Goal: Task Accomplishment & Management: Manage account settings

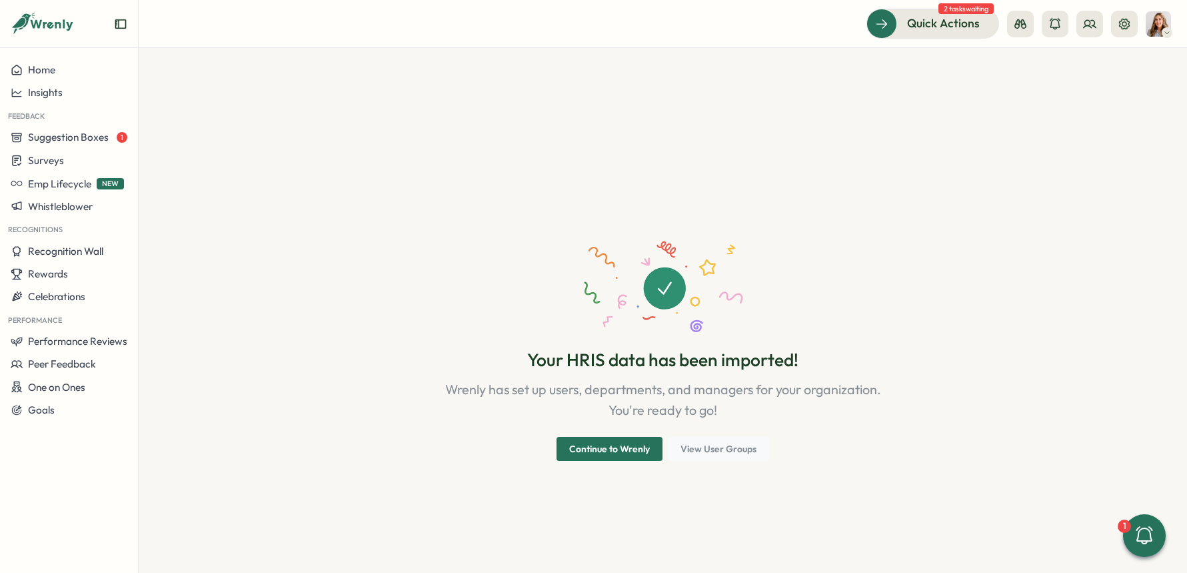
click at [623, 453] on span "Continue to Wrenly" at bounding box center [609, 448] width 81 height 23
click at [1120, 20] on icon at bounding box center [1124, 23] width 13 height 13
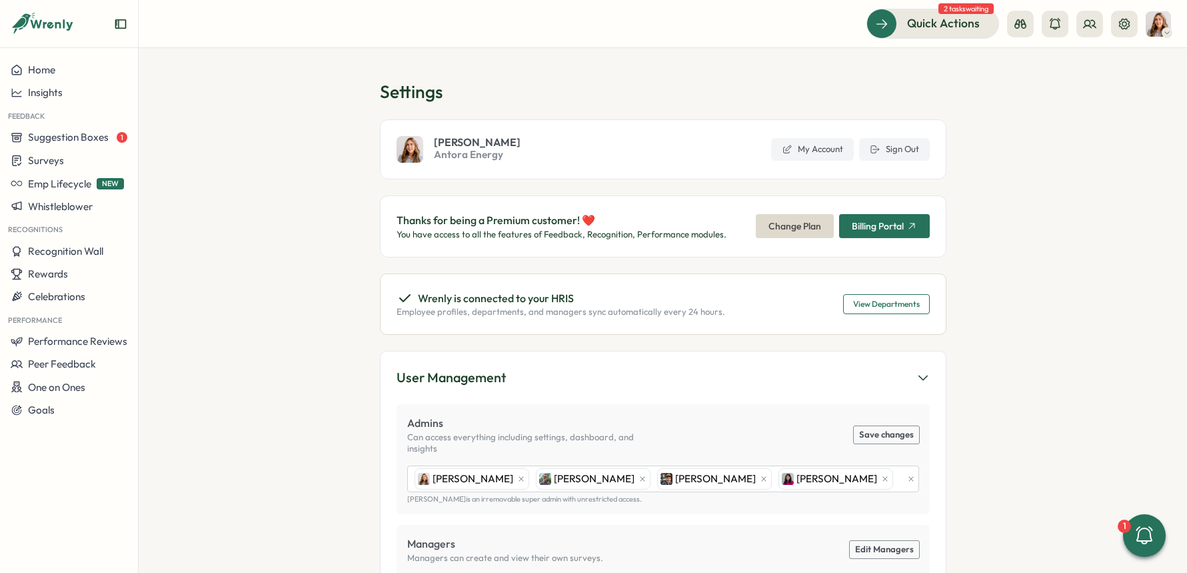
click at [427, 305] on p "Wrenly is connected to your HRIS" at bounding box center [496, 298] width 156 height 17
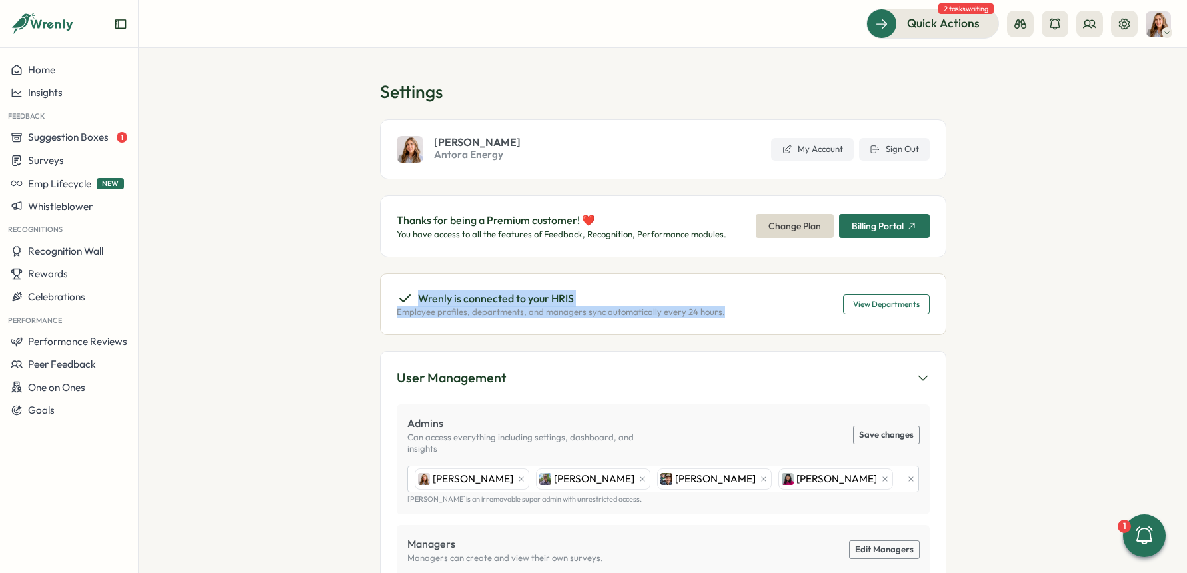
drag, startPoint x: 659, startPoint y: 313, endPoint x: 353, endPoint y: 299, distance: 306.9
click at [353, 300] on section "Settings Becky Romero Antora Energy My Account Sign Out Thanks for being a Prem…" at bounding box center [663, 310] width 1048 height 525
click at [589, 305] on p "Employee profiles, departments, and managers sync automatically every 24 hours." at bounding box center [561, 311] width 329 height 12
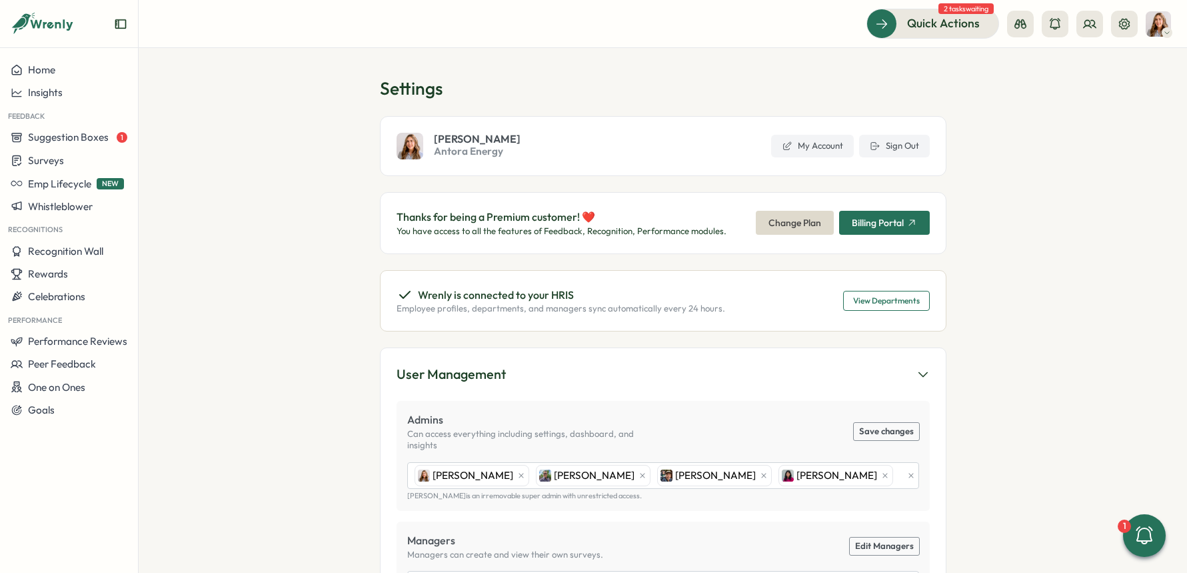
scroll to position [1, 0]
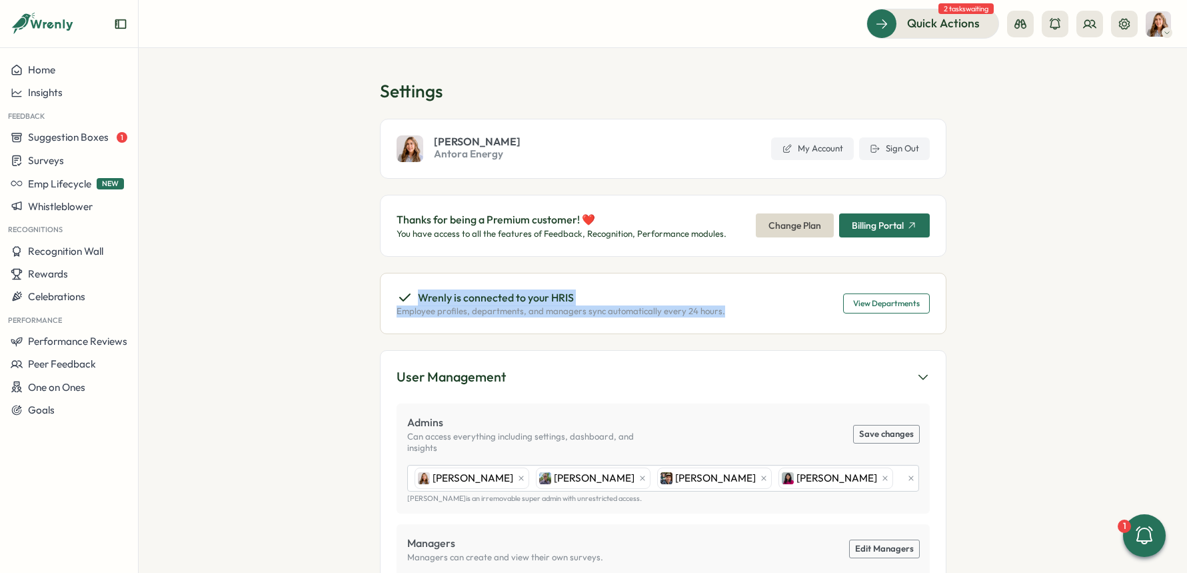
drag, startPoint x: 724, startPoint y: 310, endPoint x: 373, endPoint y: 297, distance: 351.5
click at [373, 297] on section "Settings Becky Romero Antora Energy My Account Sign Out Thanks for being a Prem…" at bounding box center [663, 310] width 1048 height 525
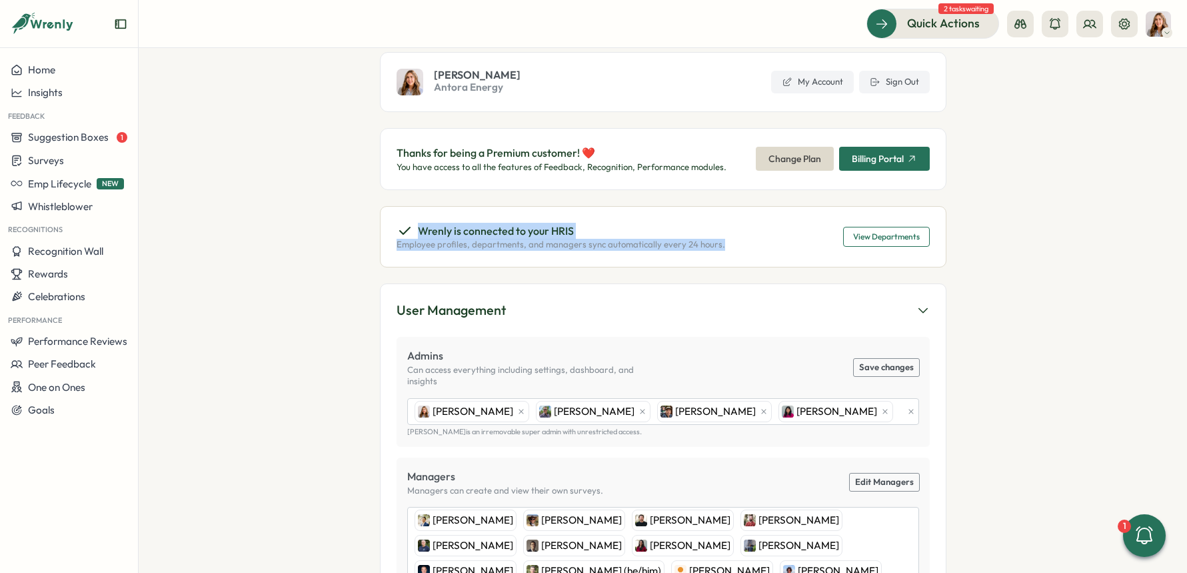
scroll to position [69, 0]
